Goal: Task Accomplishment & Management: Use online tool/utility

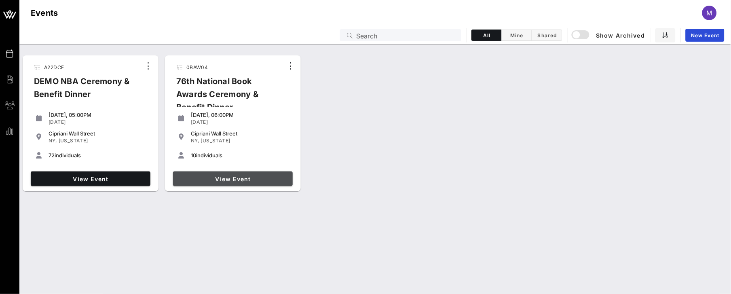
click at [233, 179] on span "View Event" at bounding box center [232, 178] width 113 height 7
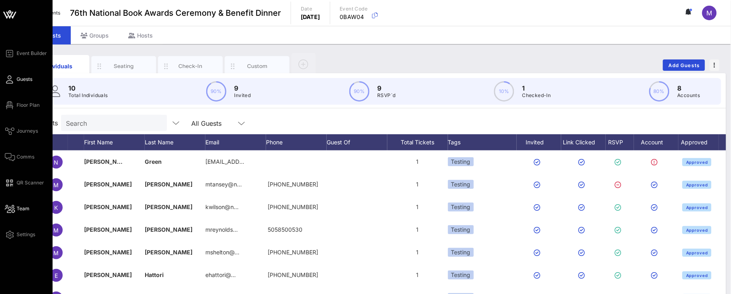
click at [11, 209] on icon at bounding box center [10, 208] width 10 height 1
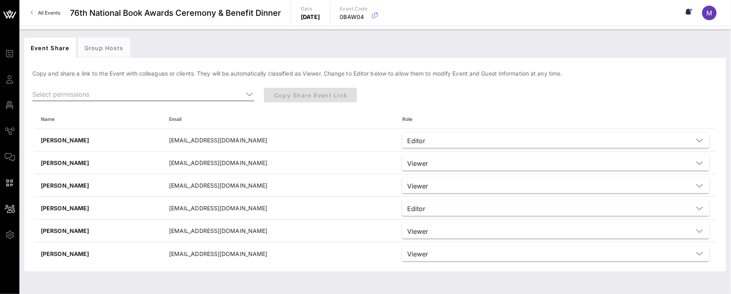
click at [247, 95] on icon at bounding box center [249, 94] width 7 height 10
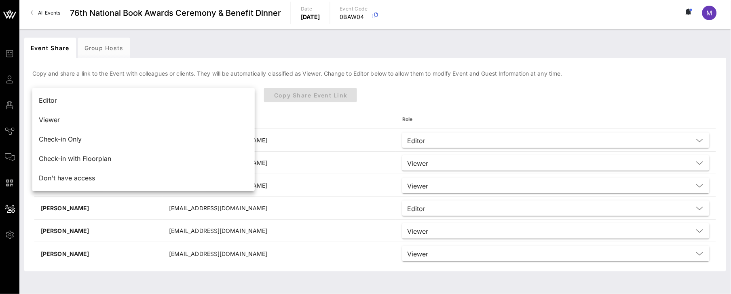
drag, startPoint x: 352, startPoint y: 69, endPoint x: 358, endPoint y: 70, distance: 5.4
click at [353, 69] on div "Copy and share a link to the Event with colleagues or clients. They will be aut…" at bounding box center [375, 167] width 702 height 209
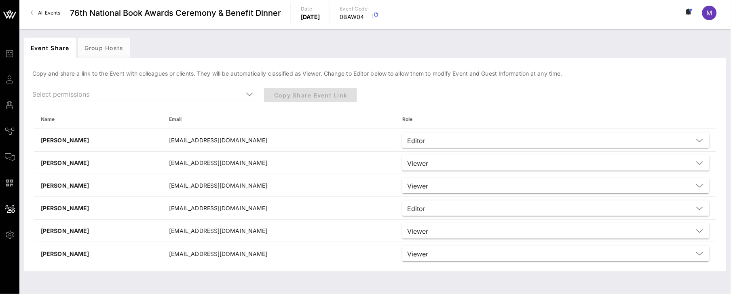
click at [246, 92] on icon at bounding box center [249, 94] width 7 height 10
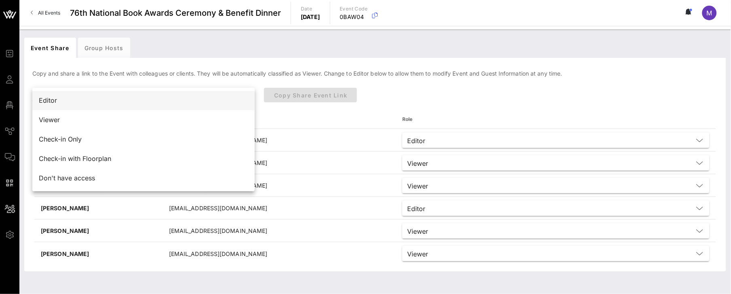
click at [243, 102] on div "Editor" at bounding box center [143, 101] width 209 height 8
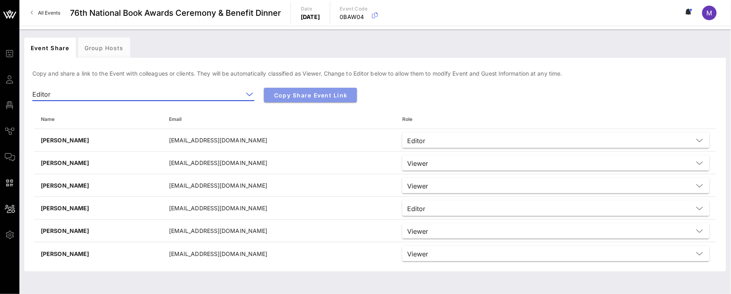
click at [293, 93] on span "Copy Share Event Link" at bounding box center [310, 95] width 80 height 7
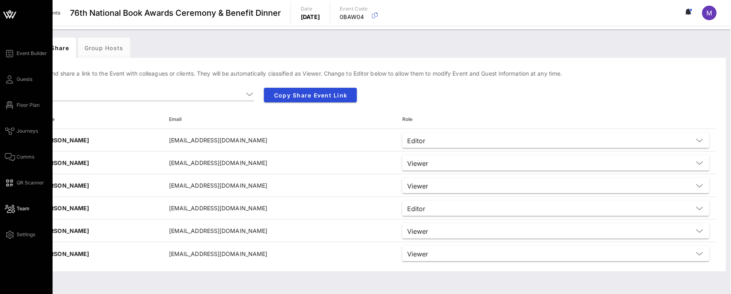
click at [24, 138] on div "Event Builder Guests Floor Plan Journeys Comms QR Scanner Team Settings" at bounding box center [29, 144] width 48 height 191
click at [23, 133] on span "Journeys" at bounding box center [27, 130] width 21 height 7
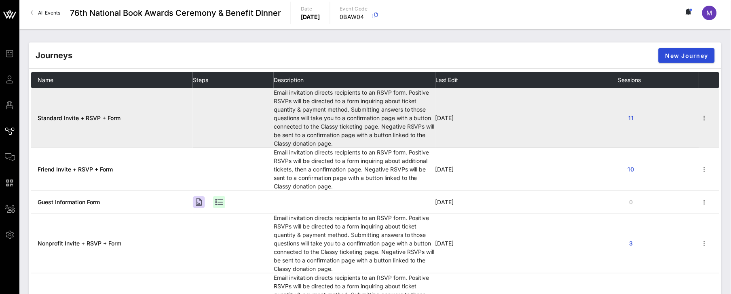
click at [97, 114] on span "Standard Invite + RSVP + Form" at bounding box center [79, 117] width 83 height 7
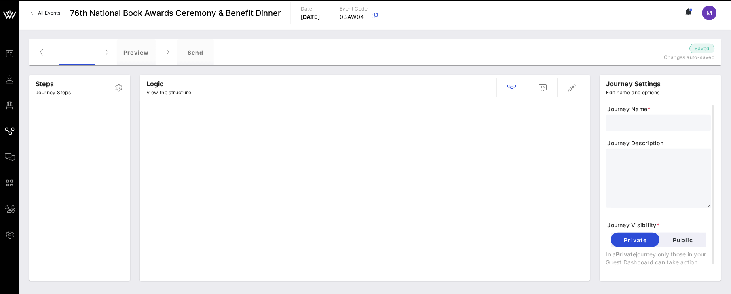
type input "Standard Invite + RSVP + Form"
type textarea "**********"
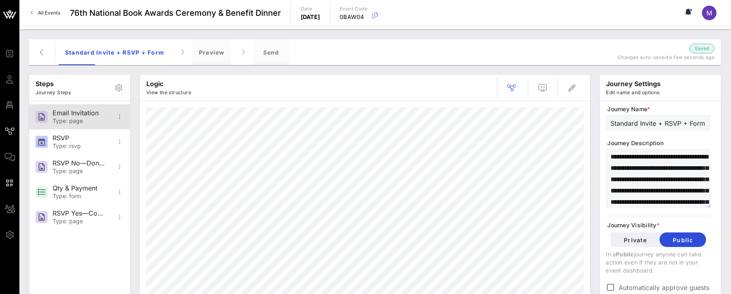
click at [74, 109] on div "Email Invitation" at bounding box center [79, 113] width 53 height 8
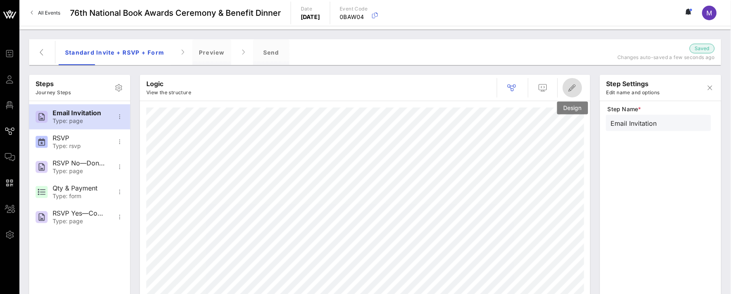
click at [572, 86] on icon "button" at bounding box center [572, 88] width 10 height 10
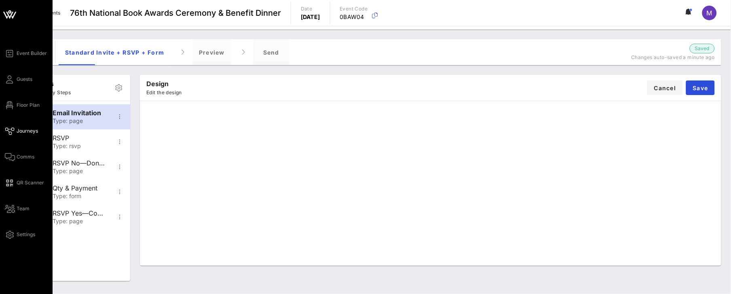
click at [17, 133] on span "Journeys" at bounding box center [27, 130] width 21 height 7
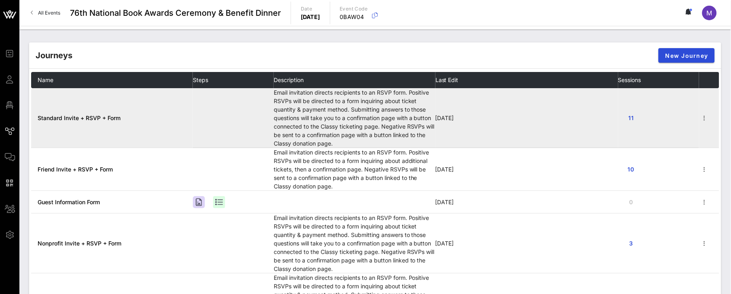
click at [110, 120] on span "Standard Invite + RSVP + Form" at bounding box center [79, 117] width 83 height 7
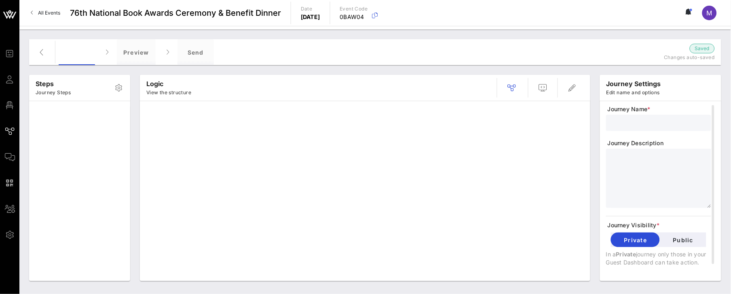
type input "Standard Invite + RSVP + Form"
type textarea "**********"
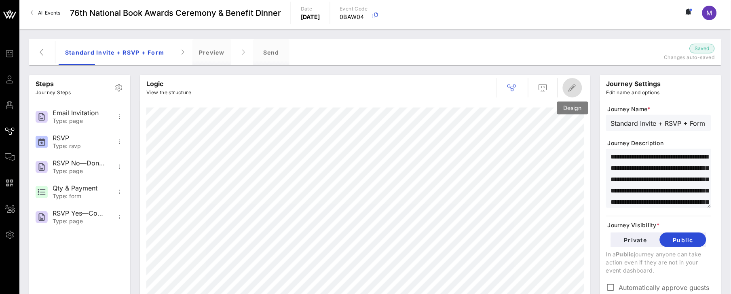
click at [572, 88] on icon "button" at bounding box center [572, 88] width 10 height 10
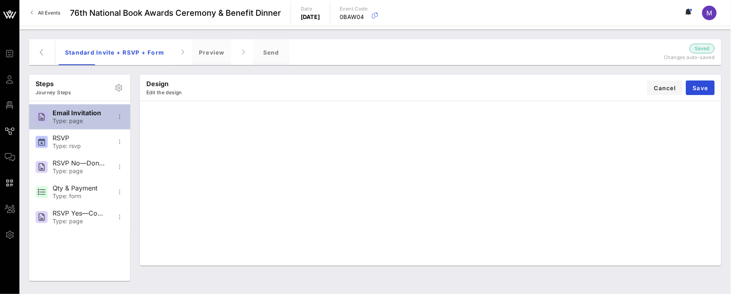
click at [85, 112] on div "Email Invitation" at bounding box center [79, 113] width 53 height 8
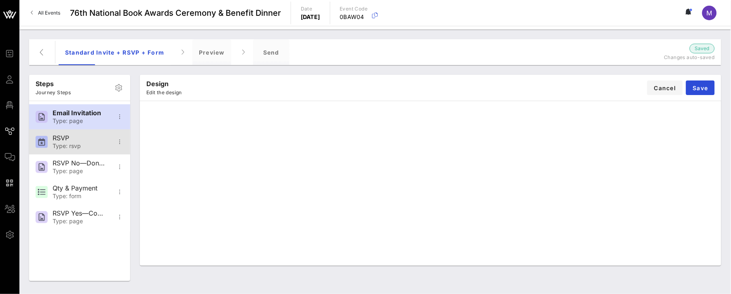
click at [92, 138] on div "RSVP" at bounding box center [79, 138] width 53 height 8
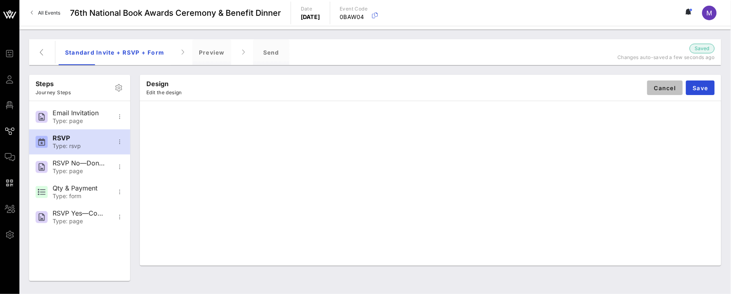
click at [658, 87] on span "Cancel" at bounding box center [665, 87] width 23 height 7
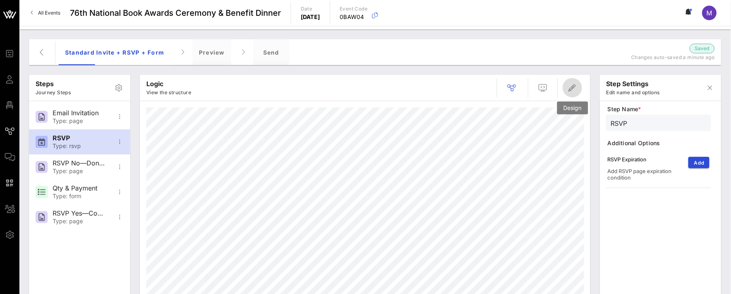
click at [577, 86] on icon "button" at bounding box center [572, 88] width 10 height 10
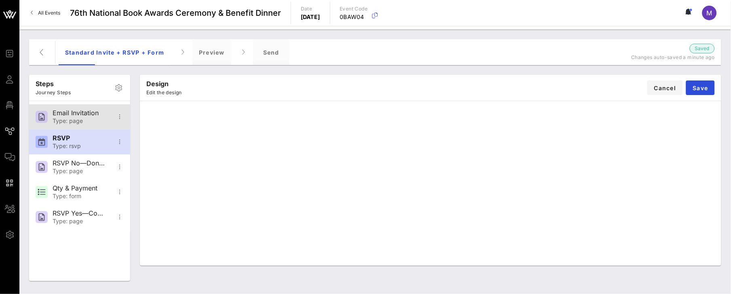
click at [91, 114] on div "Email Invitation" at bounding box center [79, 113] width 53 height 8
